Goal: Task Accomplishment & Management: Manage account settings

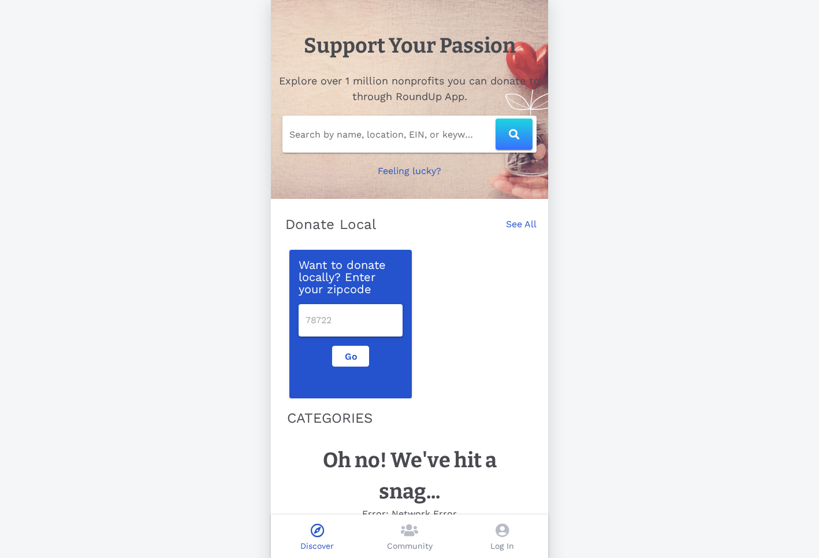
click at [501, 530] on icon at bounding box center [502, 530] width 13 height 14
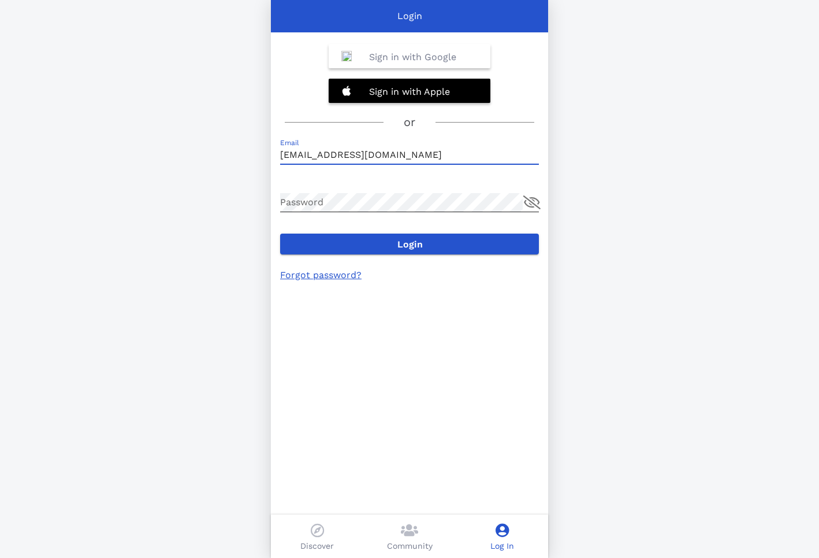
type input "jc@2ndchancein.com"
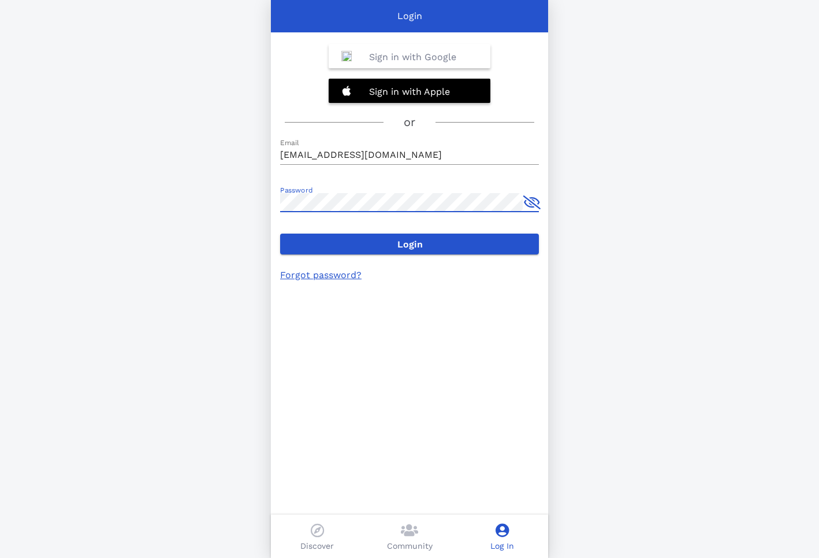
click at [532, 201] on button "append icon" at bounding box center [532, 202] width 17 height 14
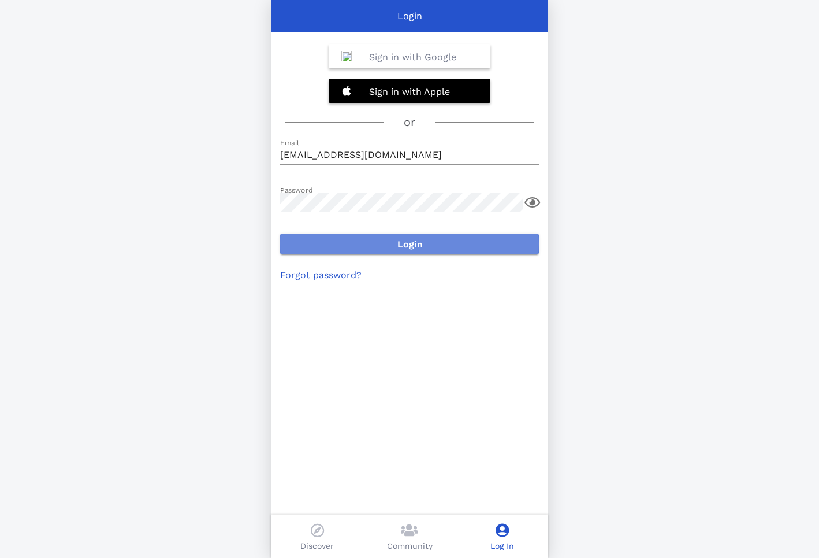
click at [473, 242] on span "Login" at bounding box center [410, 244] width 240 height 11
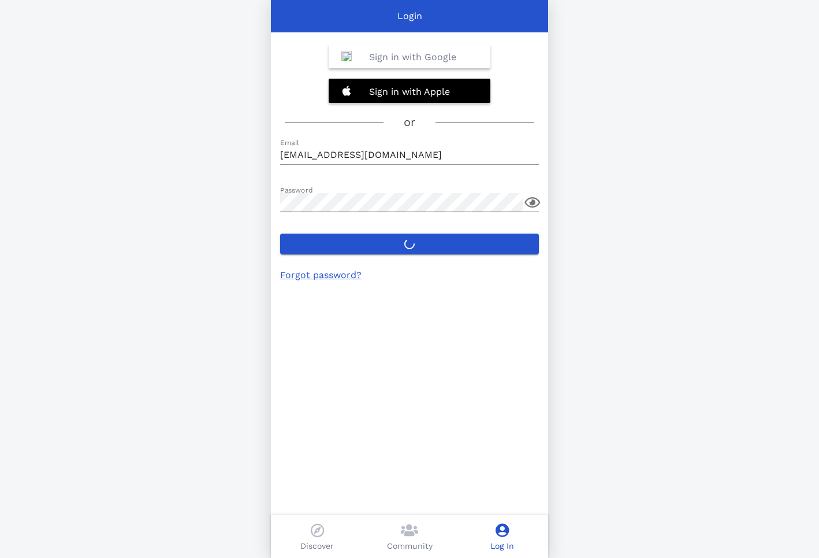
click at [535, 198] on button "append icon" at bounding box center [533, 202] width 16 height 14
click at [295, 272] on link "Forgot password?" at bounding box center [320, 274] width 81 height 11
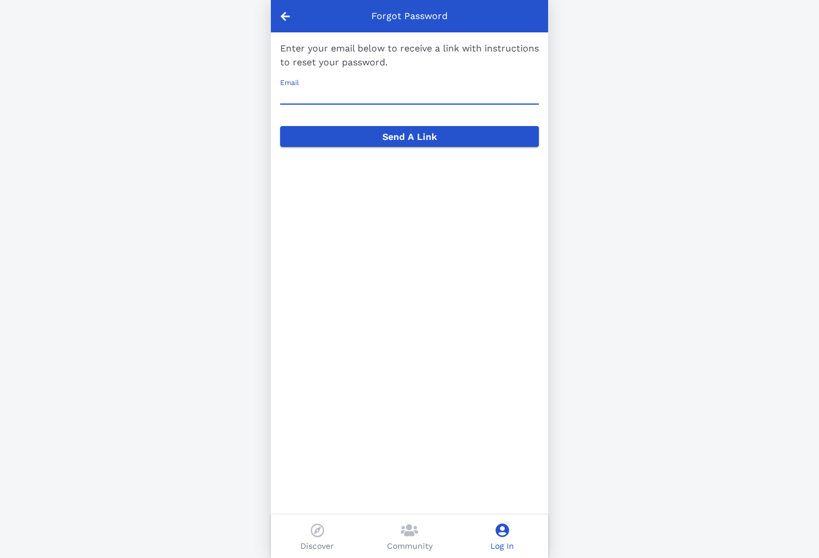
click at [322, 95] on input "Email" at bounding box center [409, 95] width 259 height 18
type input "JC@2ndChanceIN.com"
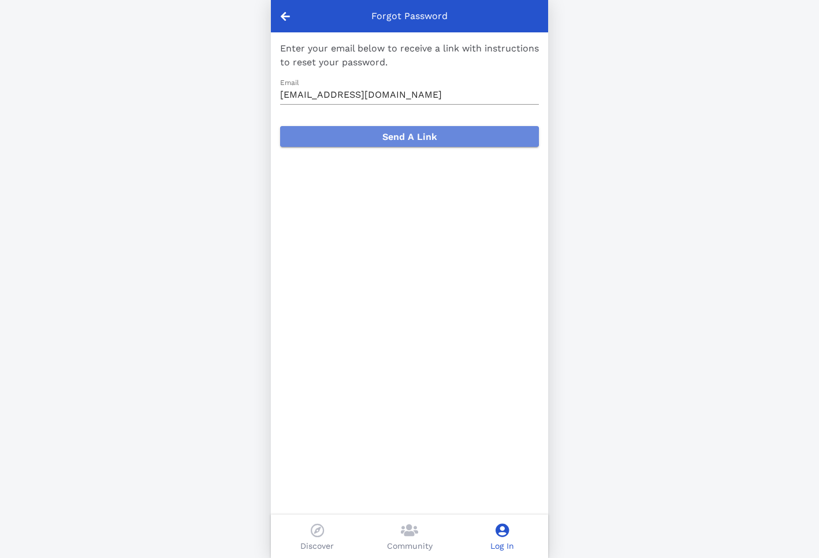
click at [349, 129] on button "Send A Link" at bounding box center [409, 136] width 259 height 21
